Goal: Obtain resource: Download file/media

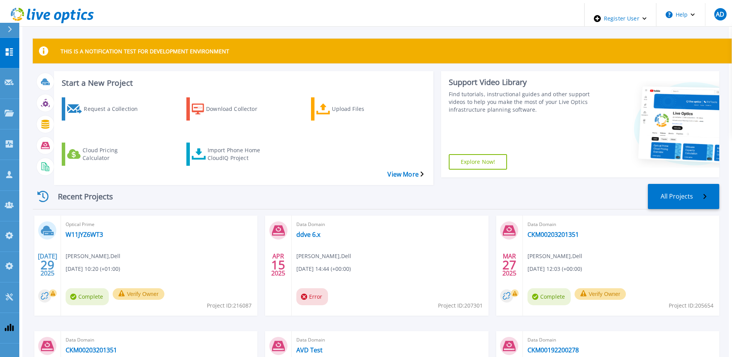
click at [7, 34] on div at bounding box center [13, 30] width 12 height 15
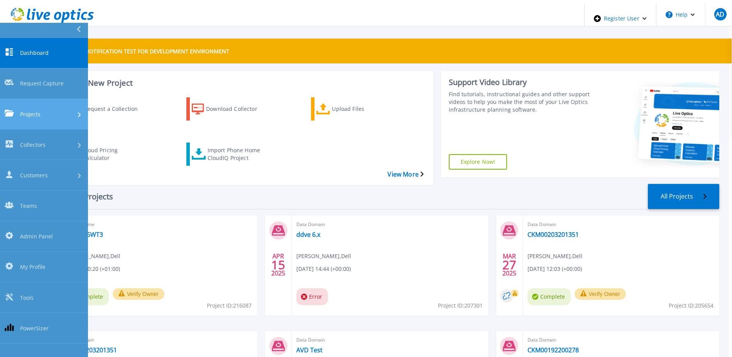
click at [47, 110] on div "Projects" at bounding box center [44, 114] width 79 height 8
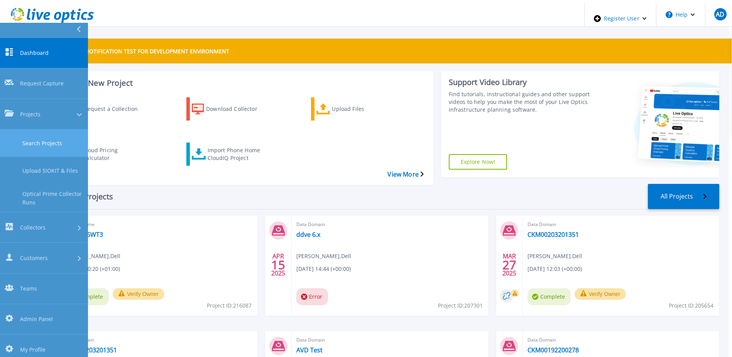
click at [35, 129] on link "Search Projects" at bounding box center [44, 142] width 88 height 27
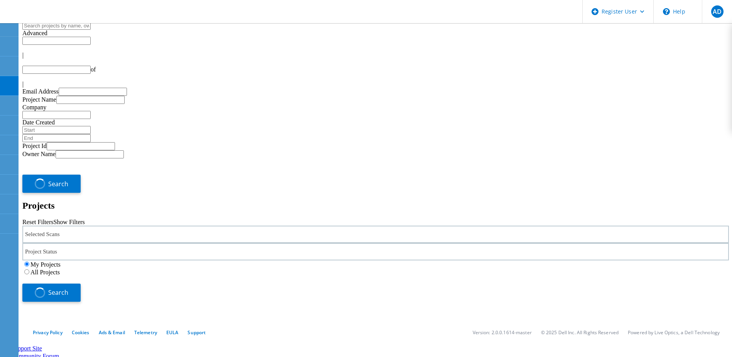
type input "1"
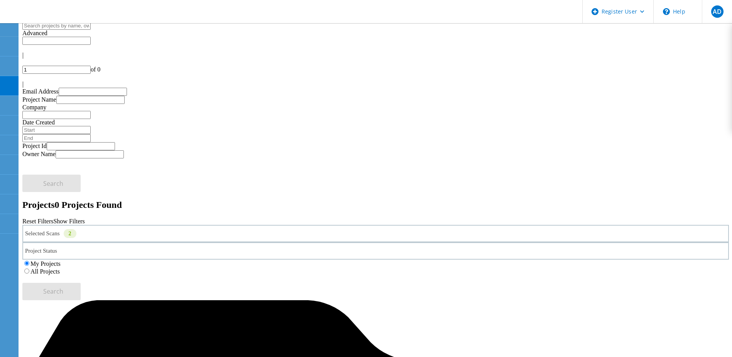
click at [60, 268] on label "All Projects" at bounding box center [45, 271] width 29 height 7
click at [29, 268] on input "All Projects" at bounding box center [26, 270] width 5 height 5
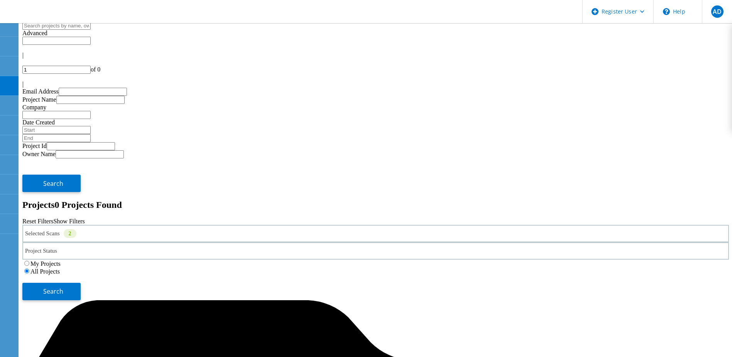
click at [91, 30] on input "text" at bounding box center [56, 26] width 68 height 8
click at [81, 283] on button "Search" at bounding box center [51, 291] width 58 height 17
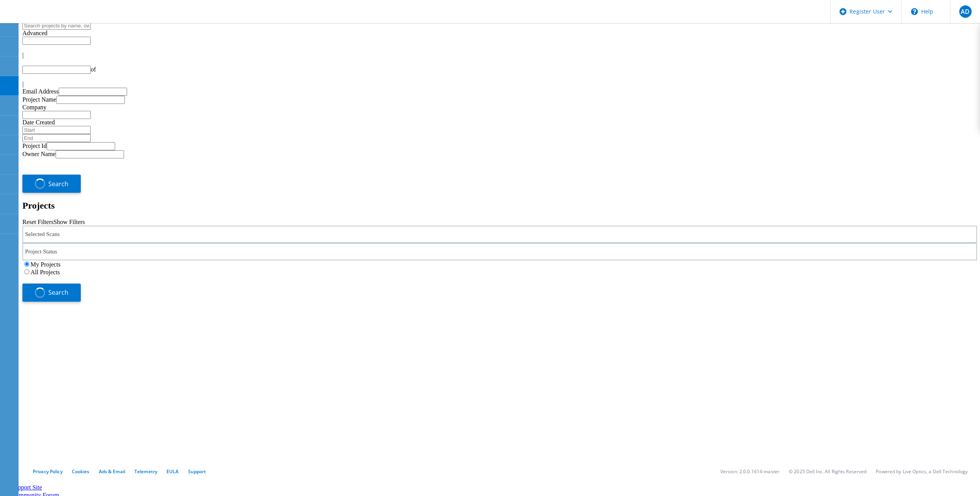
scroll to position [19, 0]
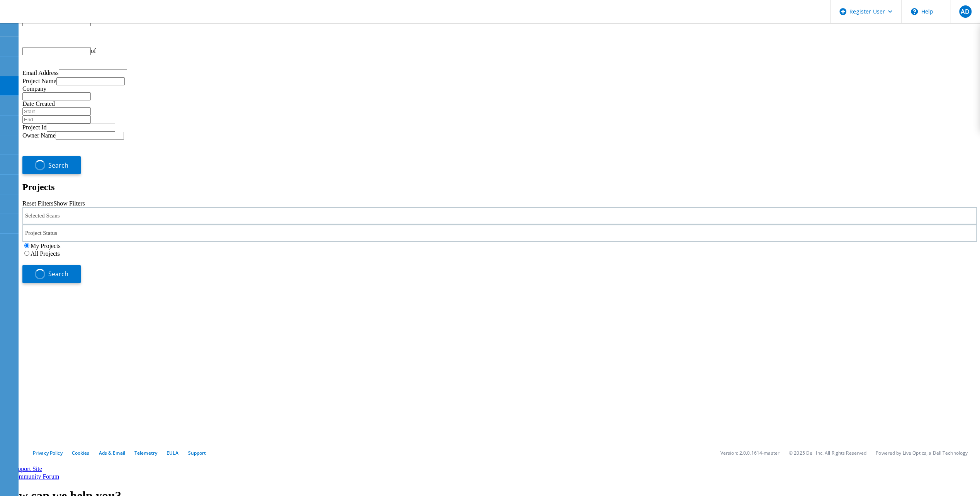
type input "1"
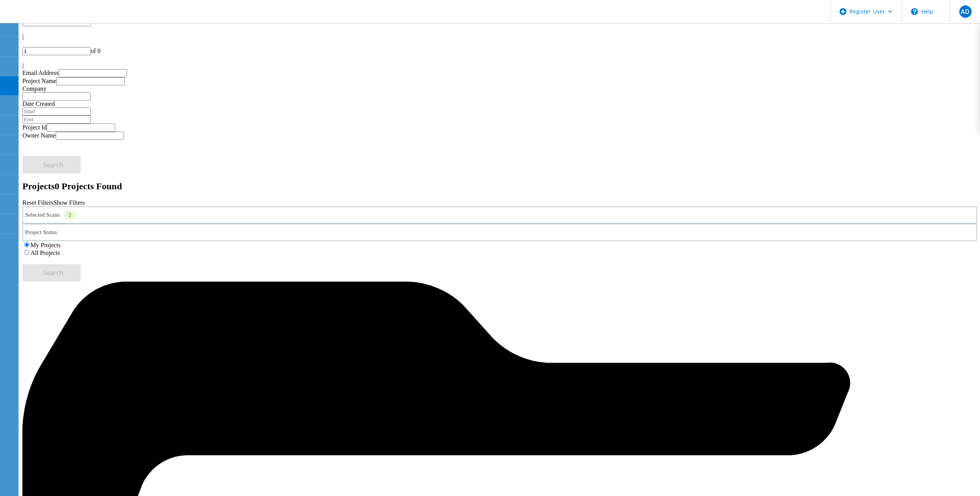
click at [60, 249] on label "All Projects" at bounding box center [45, 252] width 29 height 7
click at [29, 250] on input "All Projects" at bounding box center [26, 252] width 5 height 5
click at [63, 268] on span "Search" at bounding box center [53, 272] width 20 height 8
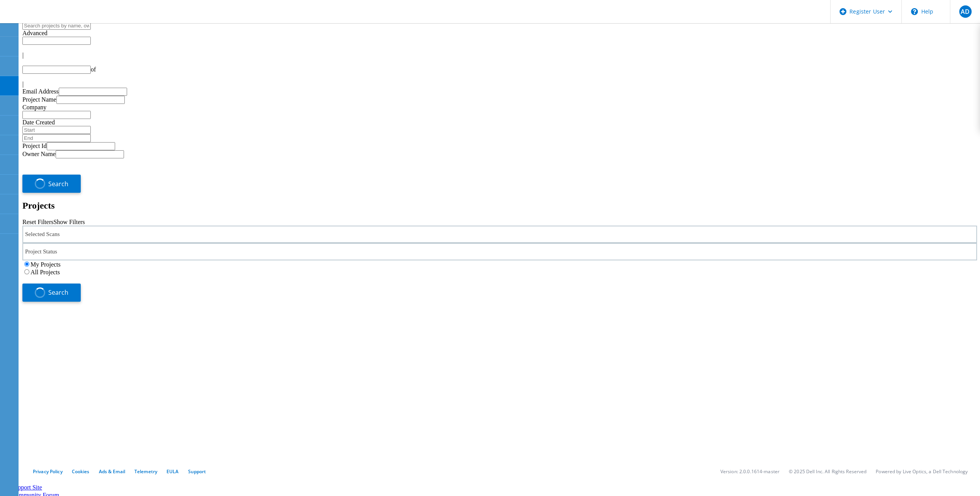
type input "1"
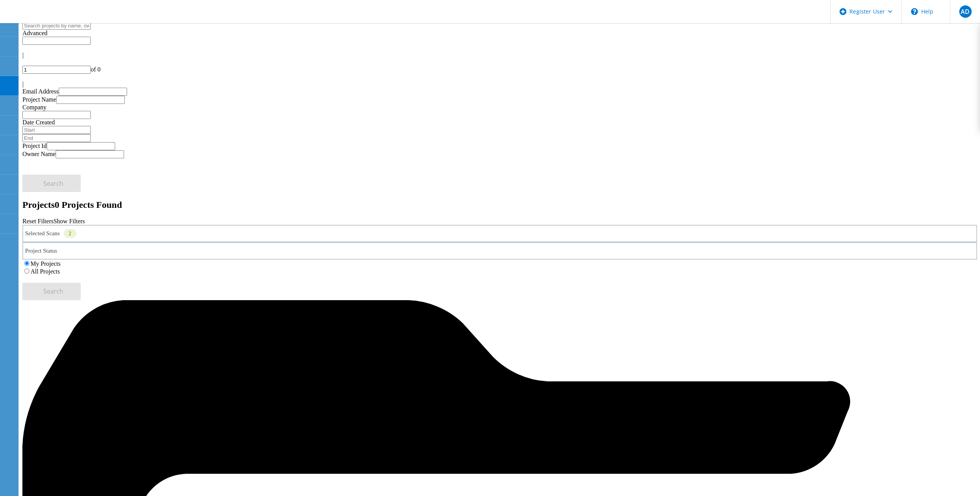
click at [203, 225] on div "Selected Scans 2" at bounding box center [499, 233] width 954 height 17
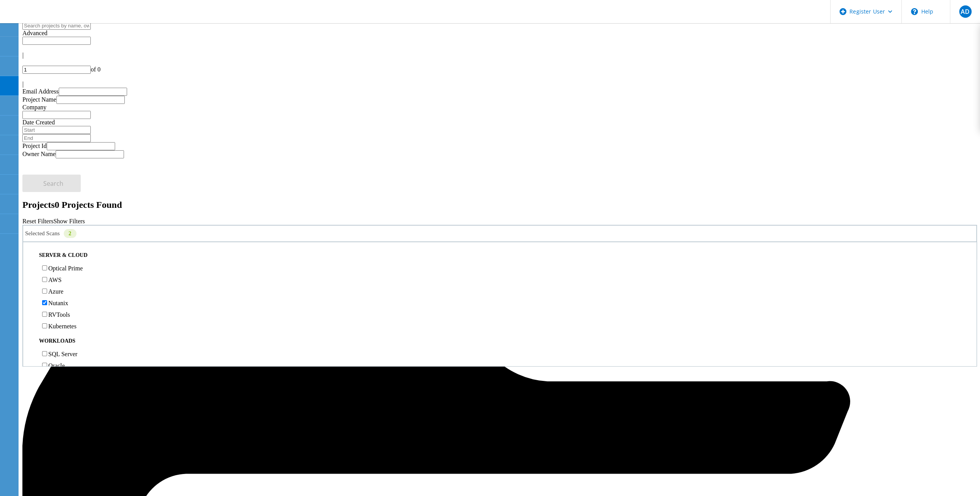
click at [67, 265] on label "Optical Prime" at bounding box center [65, 268] width 34 height 7
click at [47, 265] on input "Optical Prime" at bounding box center [44, 267] width 5 height 5
click at [58, 300] on label "Nutanix" at bounding box center [58, 303] width 20 height 7
click at [47, 300] on input "Nutanix" at bounding box center [44, 302] width 5 height 5
click at [60, 268] on label "All Projects" at bounding box center [45, 271] width 29 height 7
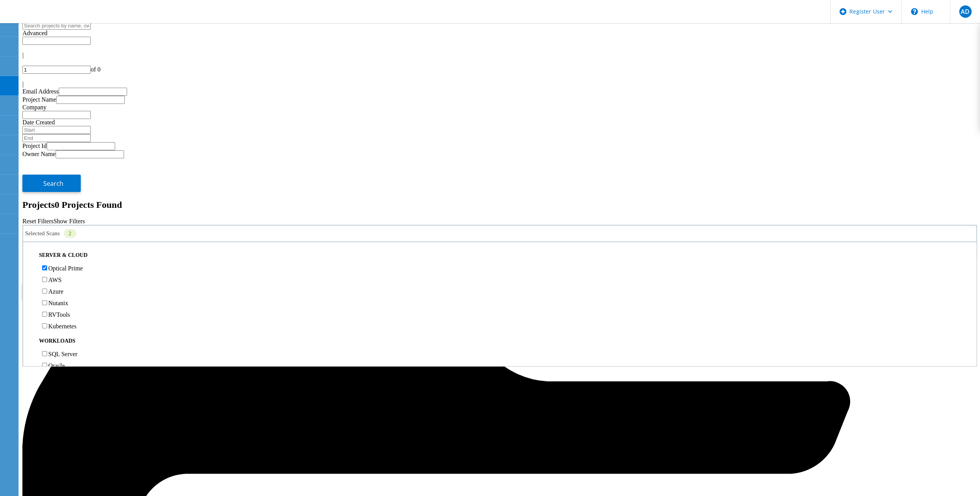
click at [29, 268] on input "All Projects" at bounding box center [26, 270] width 5 height 5
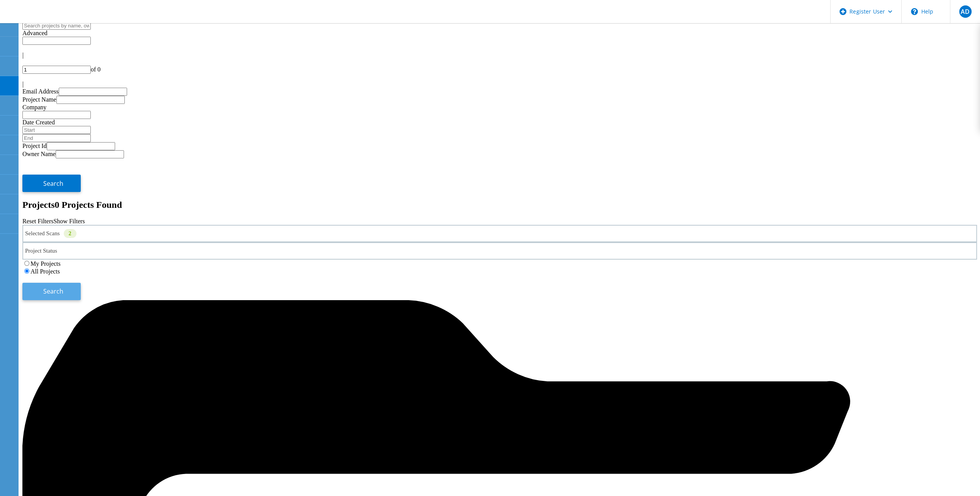
click at [81, 283] on button "Search" at bounding box center [51, 291] width 58 height 17
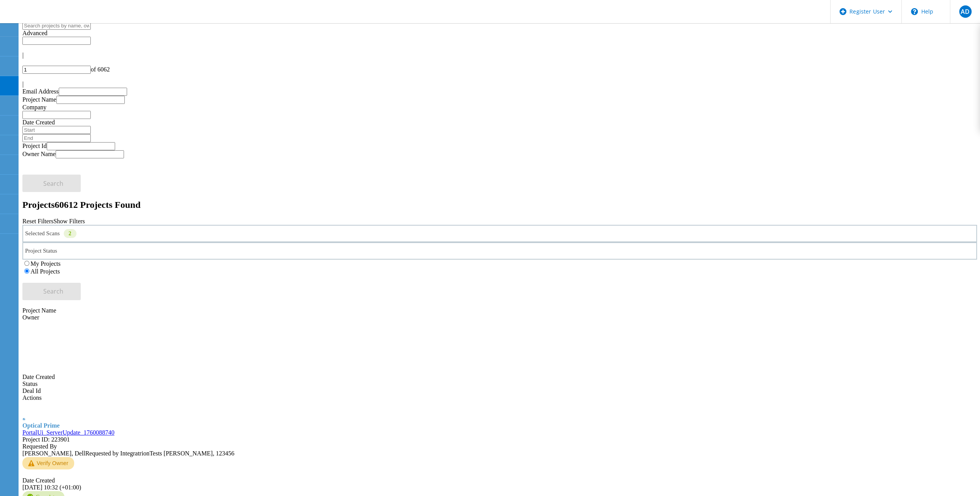
click at [114, 429] on link "PortalUi_ServerUpdate_1760088740" at bounding box center [68, 432] width 92 height 7
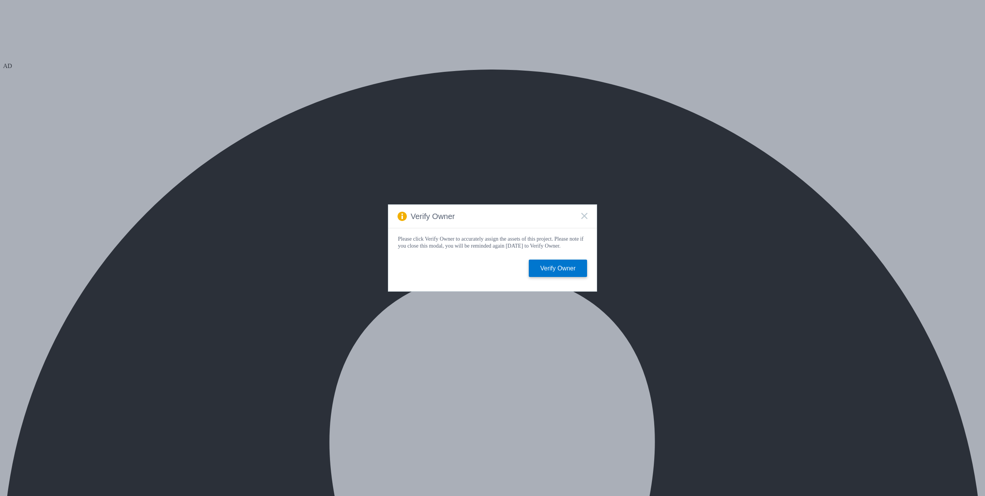
click at [585, 216] on icon at bounding box center [584, 216] width 6 height 6
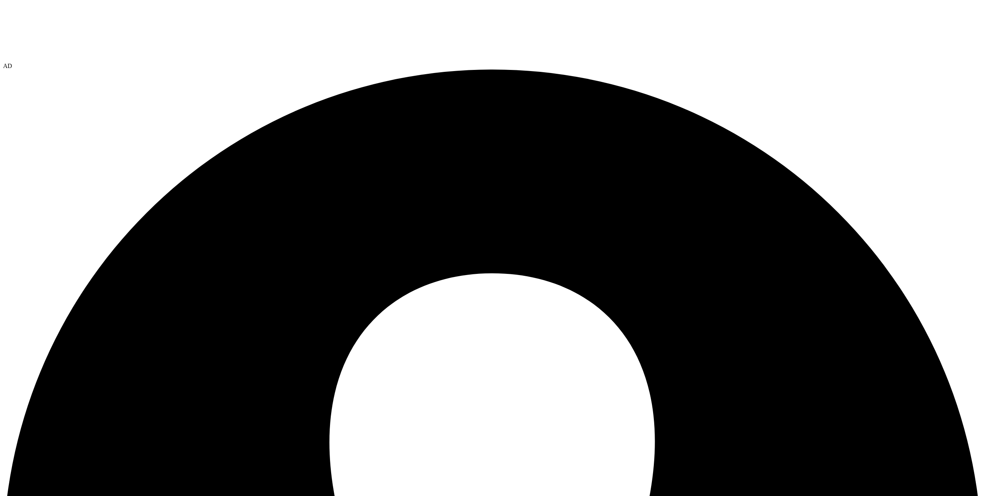
drag, startPoint x: 459, startPoint y: 242, endPoint x: 463, endPoint y: 242, distance: 4.6
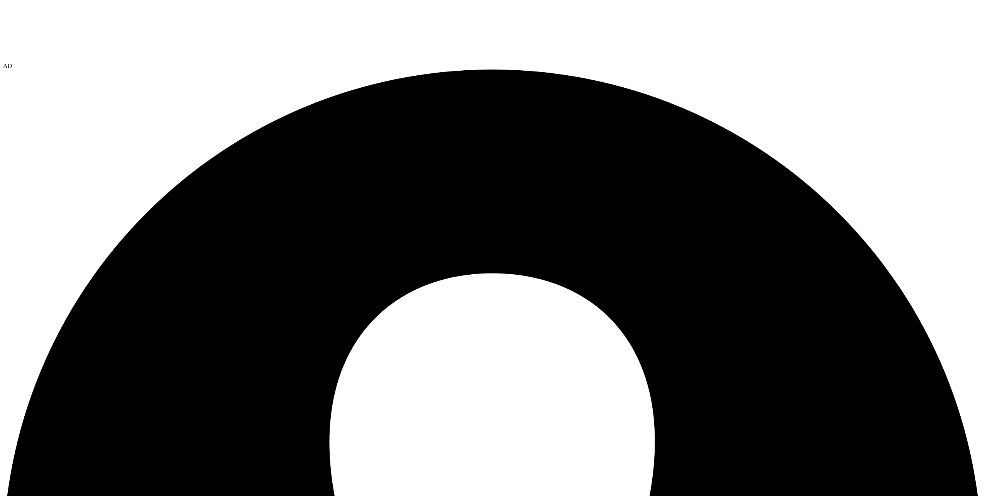
drag, startPoint x: 463, startPoint y: 242, endPoint x: 469, endPoint y: 256, distance: 15.1
drag, startPoint x: 470, startPoint y: 258, endPoint x: 451, endPoint y: 253, distance: 19.2
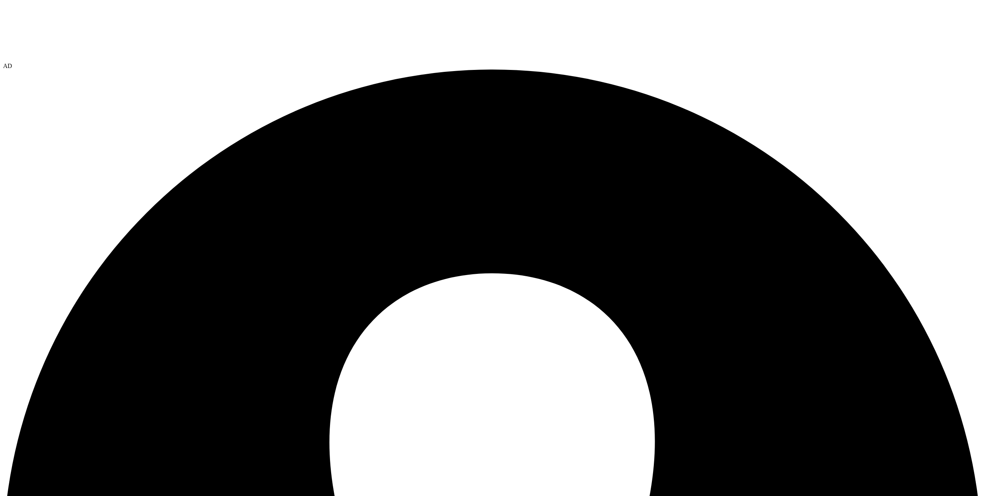
drag, startPoint x: 451, startPoint y: 253, endPoint x: 482, endPoint y: 275, distance: 37.9
drag, startPoint x: 480, startPoint y: 282, endPoint x: 442, endPoint y: 276, distance: 37.5
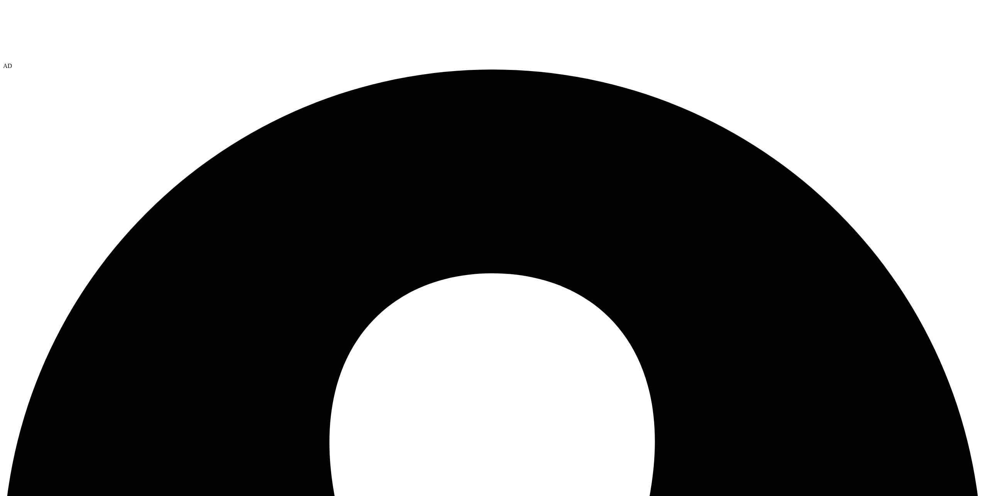
click at [0, 0] on link "Reports" at bounding box center [0, 0] width 0 height 0
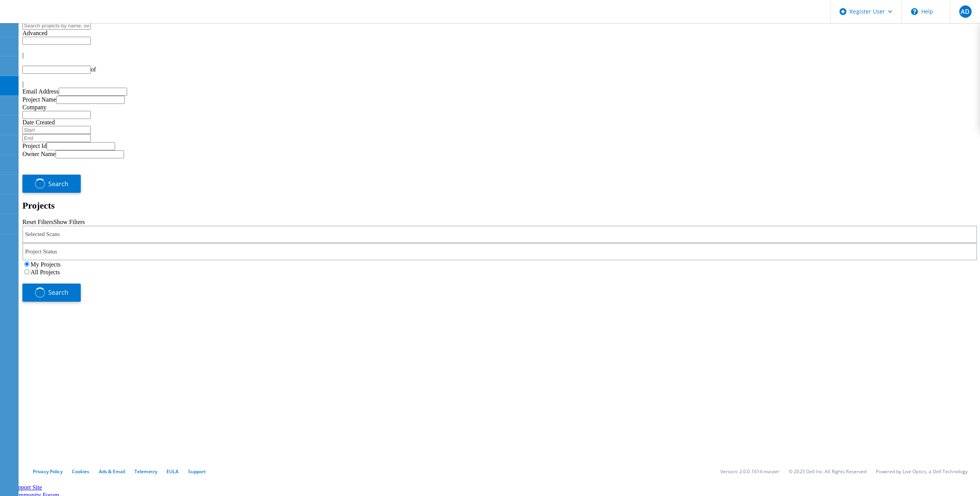
type input "1"
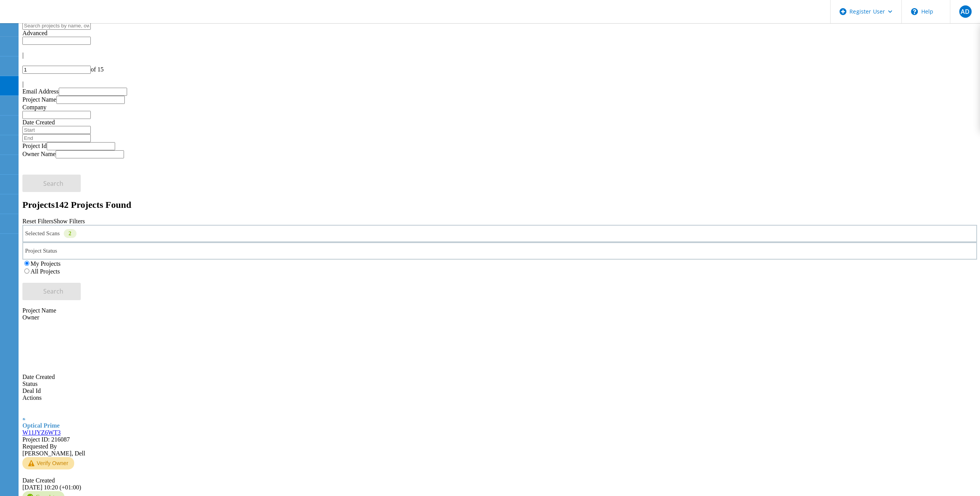
click at [157, 225] on div "Selected Scans 2" at bounding box center [499, 233] width 954 height 17
click at [83, 265] on label "Optical Prime" at bounding box center [65, 268] width 34 height 7
click at [47, 265] on input "Optical Prime" at bounding box center [44, 267] width 5 height 5
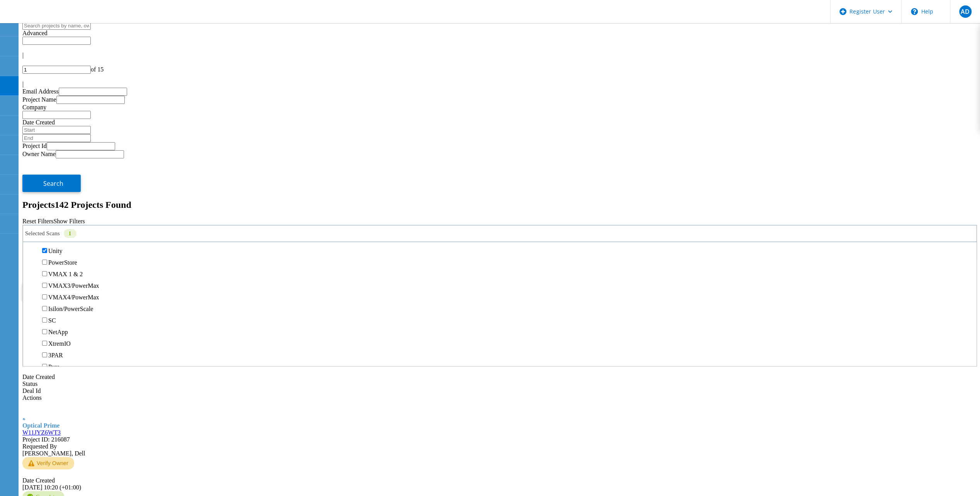
scroll to position [154, 0]
click at [62, 247] on label "Unity" at bounding box center [55, 250] width 14 height 7
click at [47, 247] on input "Unity" at bounding box center [44, 249] width 5 height 5
click at [64, 221] on label "Data Domain" at bounding box center [64, 224] width 33 height 7
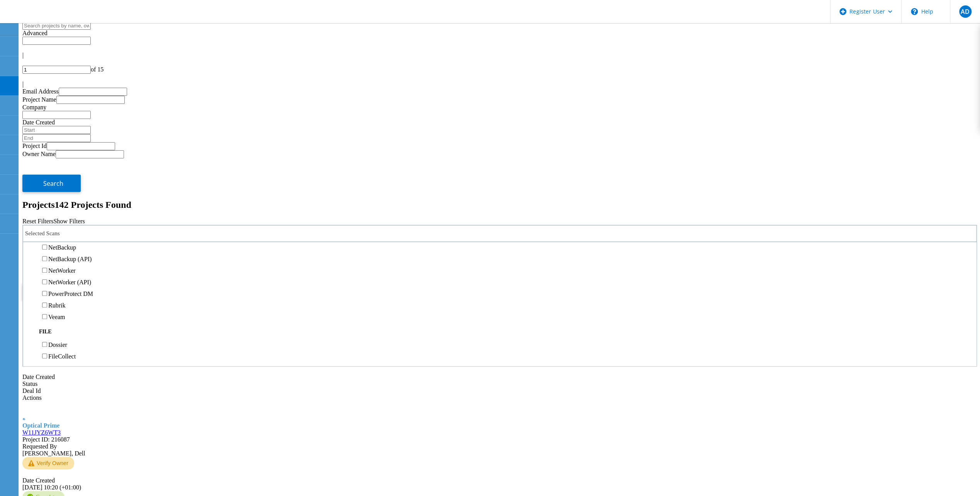
click at [47, 221] on input "Data Domain" at bounding box center [44, 223] width 5 height 5
click at [60, 268] on label "All Projects" at bounding box center [45, 271] width 29 height 7
click at [29, 268] on input "All Projects" at bounding box center [26, 270] width 5 height 5
click at [63, 287] on span "Search" at bounding box center [53, 291] width 20 height 8
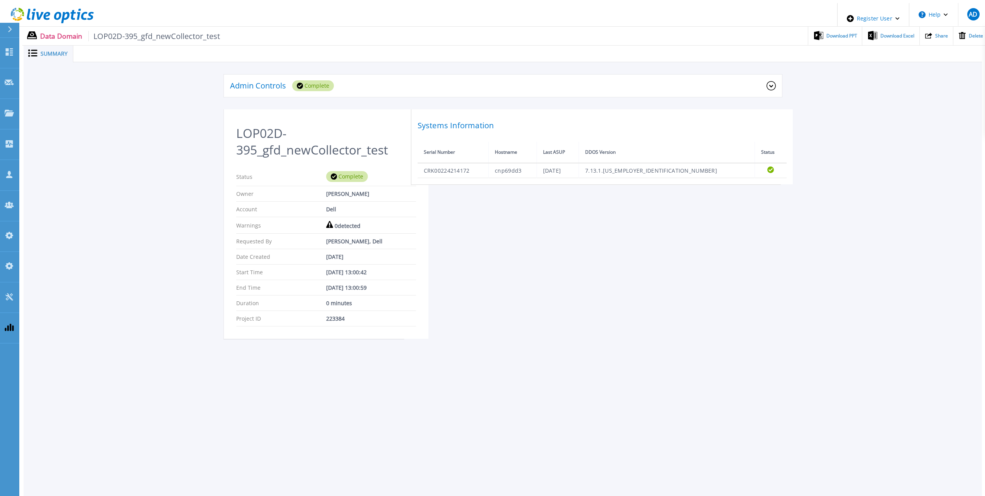
click at [10, 25] on div at bounding box center [13, 30] width 12 height 15
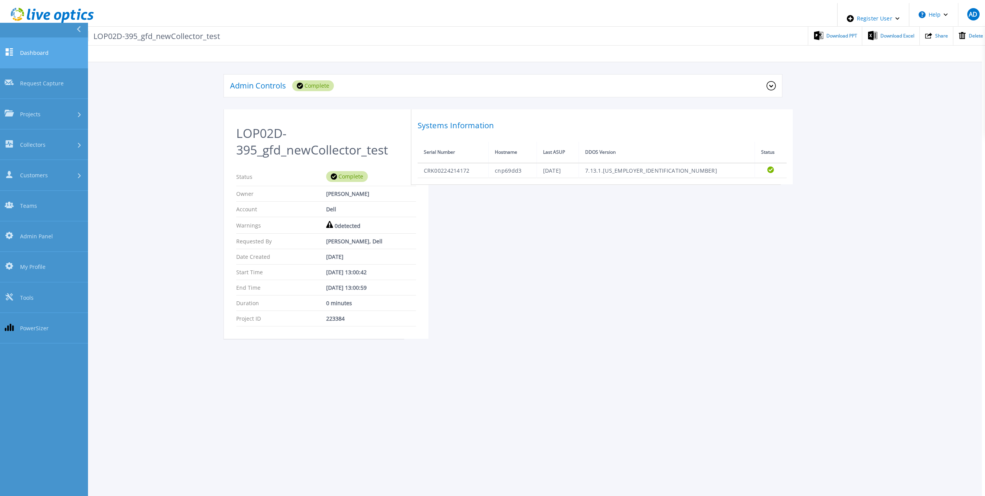
click at [31, 49] on span "Dashboard" at bounding box center [34, 53] width 29 height 8
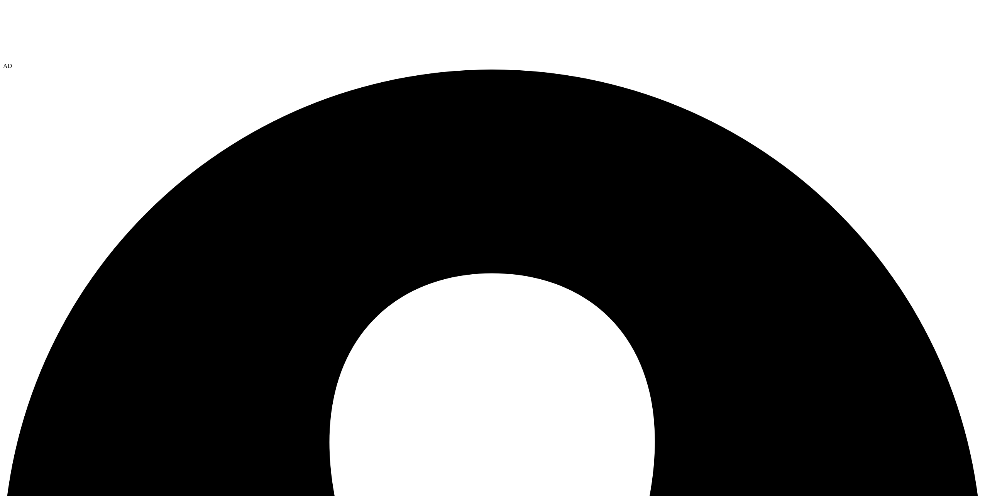
select select "USD"
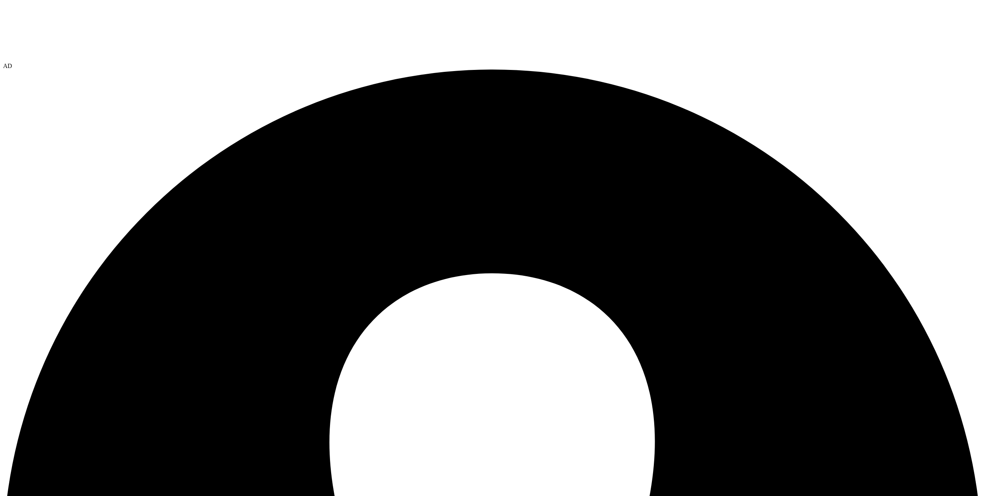
drag, startPoint x: 588, startPoint y: 205, endPoint x: 610, endPoint y: 192, distance: 25.8
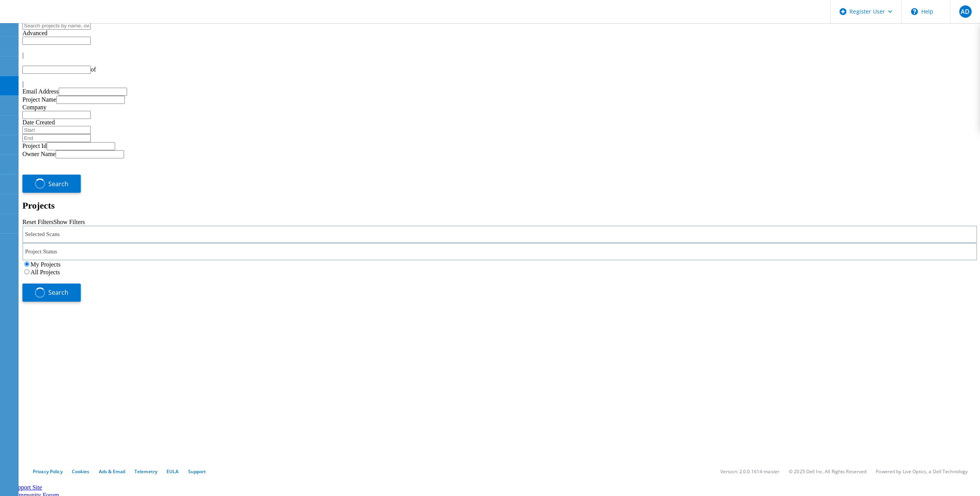
type input "1"
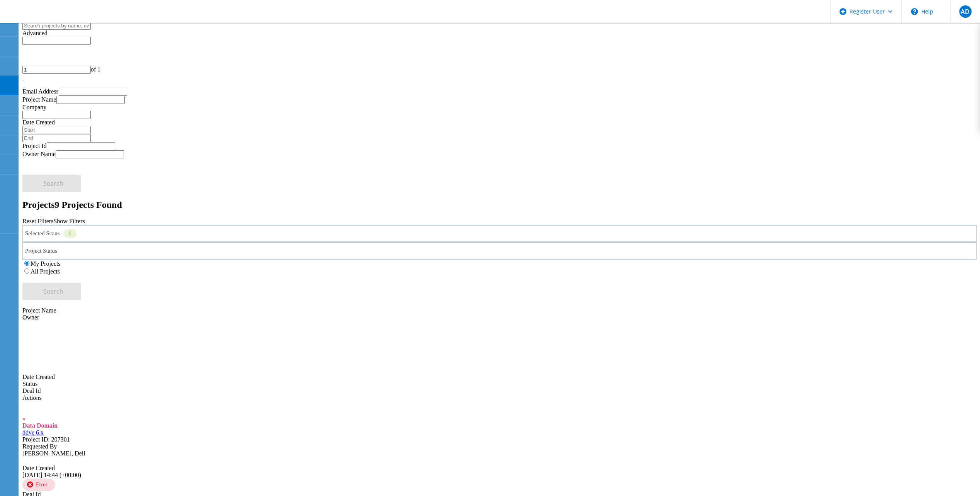
click at [164, 225] on div "Selected Scans 1" at bounding box center [499, 233] width 954 height 17
click at [606, 259] on div "My Projects All Projects" at bounding box center [499, 266] width 954 height 15
click at [60, 268] on label "All Projects" at bounding box center [45, 271] width 29 height 7
click at [29, 268] on input "All Projects" at bounding box center [26, 270] width 5 height 5
click at [63, 287] on span "Search" at bounding box center [53, 291] width 20 height 8
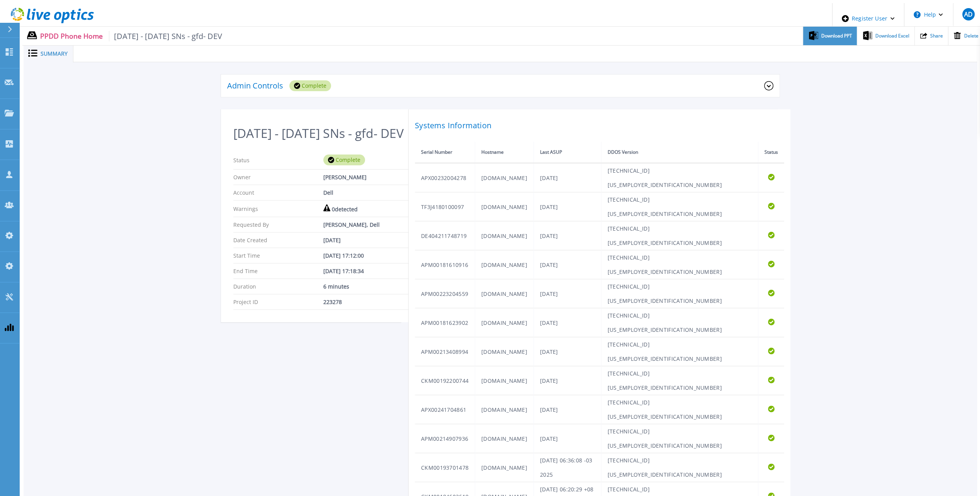
click at [821, 34] on span "Download PPT" at bounding box center [836, 36] width 31 height 5
